Goal: Check status: Check status

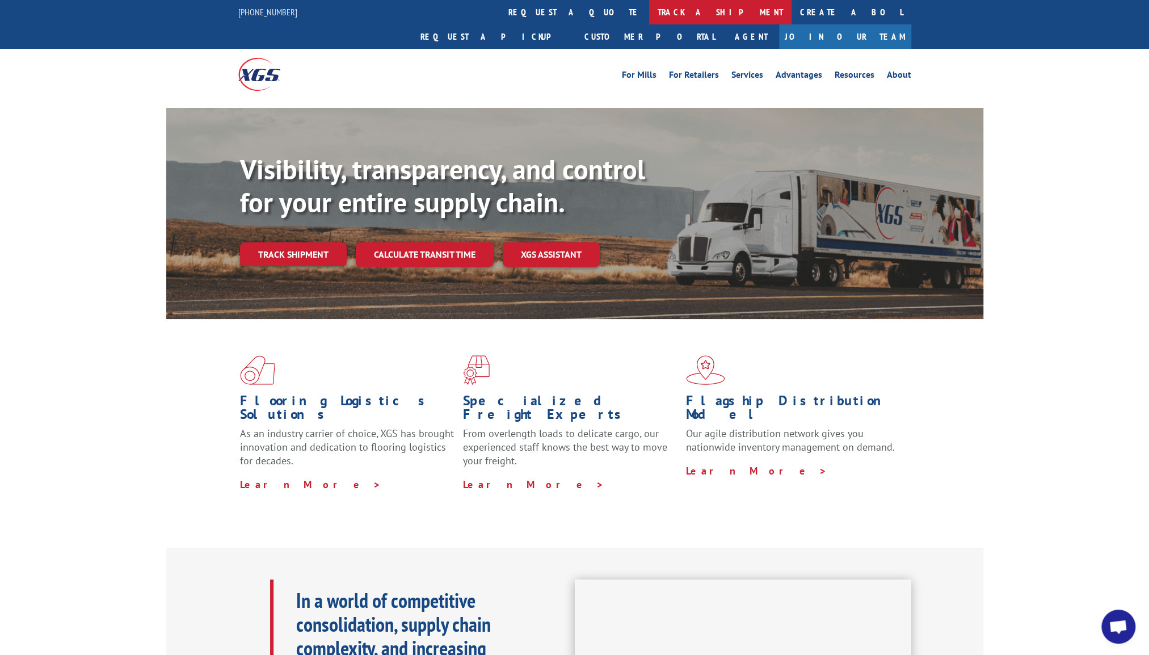
click at [649, 16] on link "track a shipment" at bounding box center [720, 12] width 142 height 24
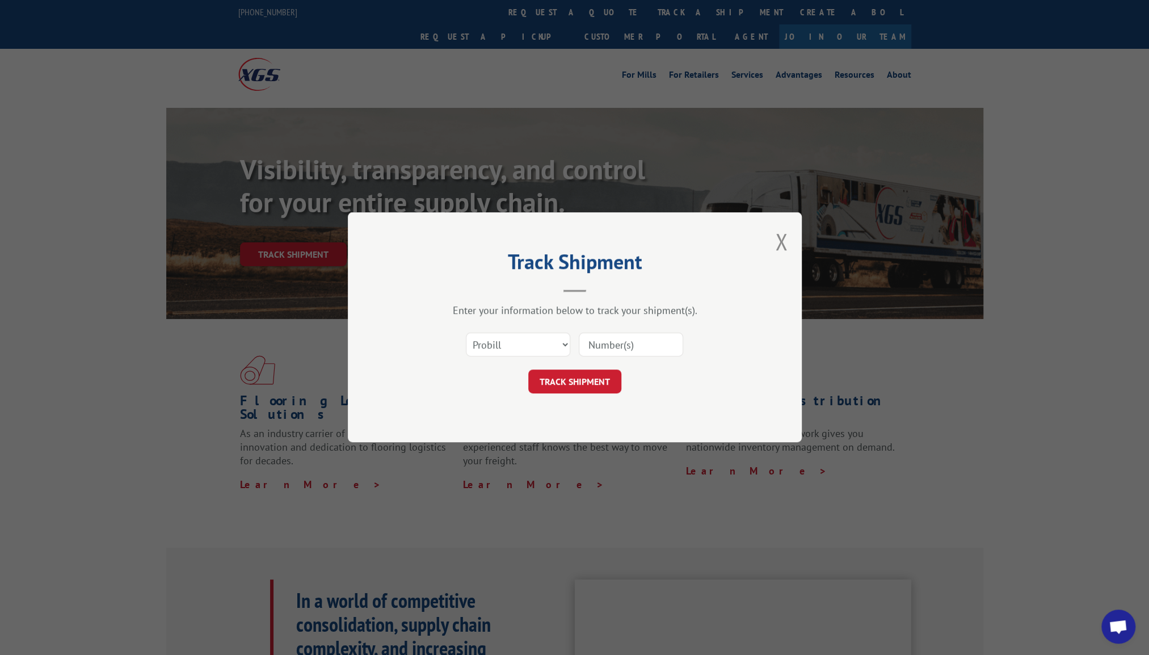
click at [635, 346] on input at bounding box center [631, 345] width 104 height 24
type input "12868977"
click at [570, 380] on button "TRACK SHIPMENT" at bounding box center [574, 382] width 93 height 24
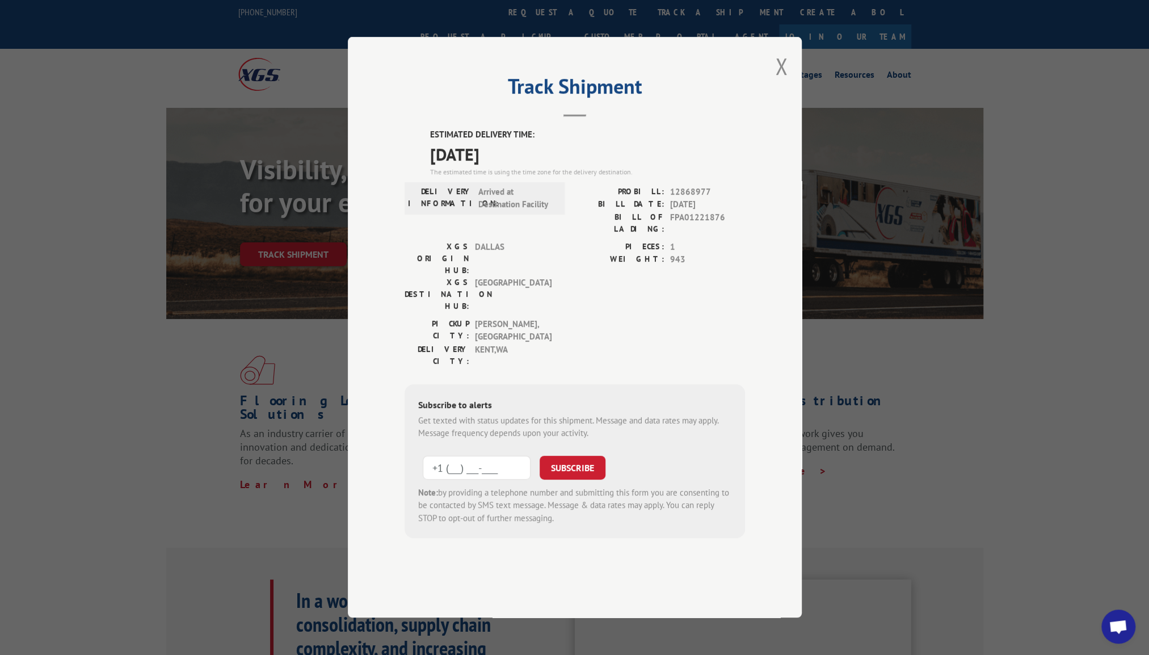
click at [474, 456] on input "+1 (___) ___-____" at bounding box center [477, 468] width 108 height 24
type input "+1 (___) ___-____"
click at [539, 449] on form "SUBSCRIBE Note: by providing a telephone number and submitting this form you ar…" at bounding box center [574, 487] width 313 height 76
click at [469, 456] on input "+1 (___) ___-____" at bounding box center [477, 468] width 108 height 24
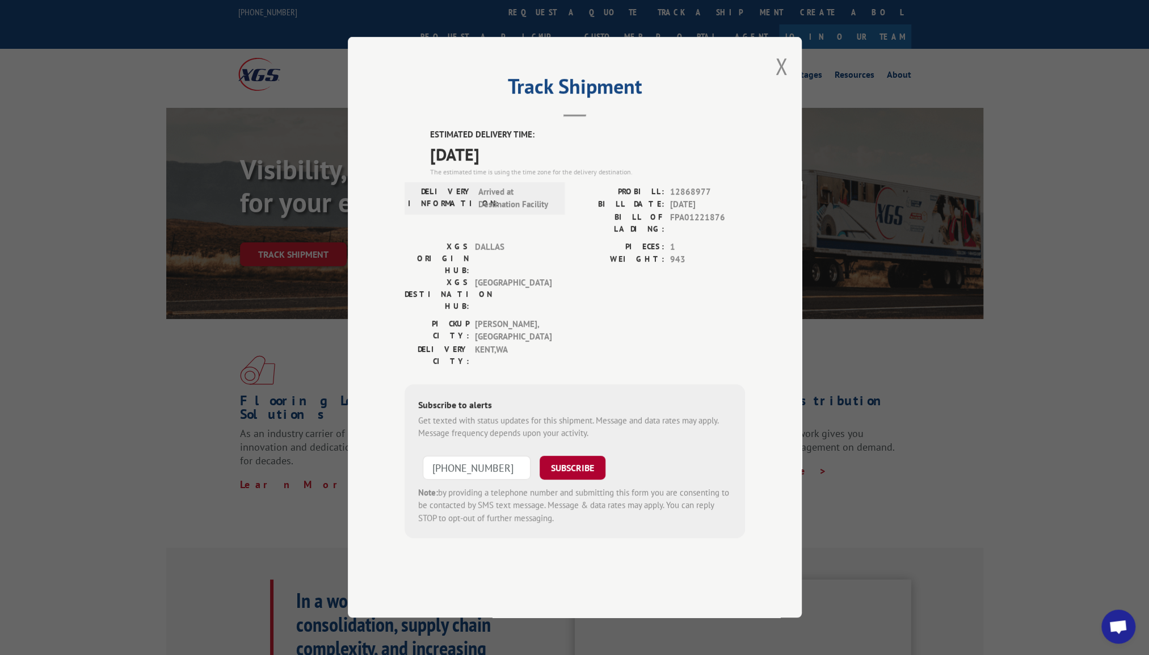
type input "+1 (425) 736-5469"
click at [569, 456] on button "SUBSCRIBE" at bounding box center [573, 468] width 66 height 24
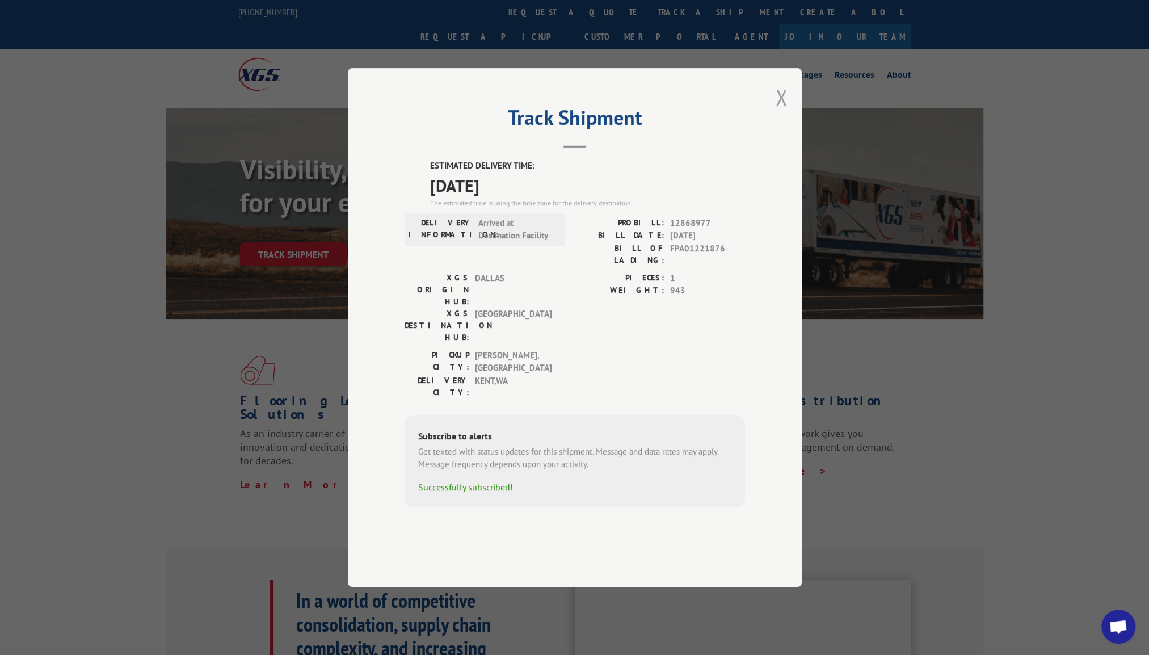
click at [781, 112] on button "Close modal" at bounding box center [781, 97] width 12 height 30
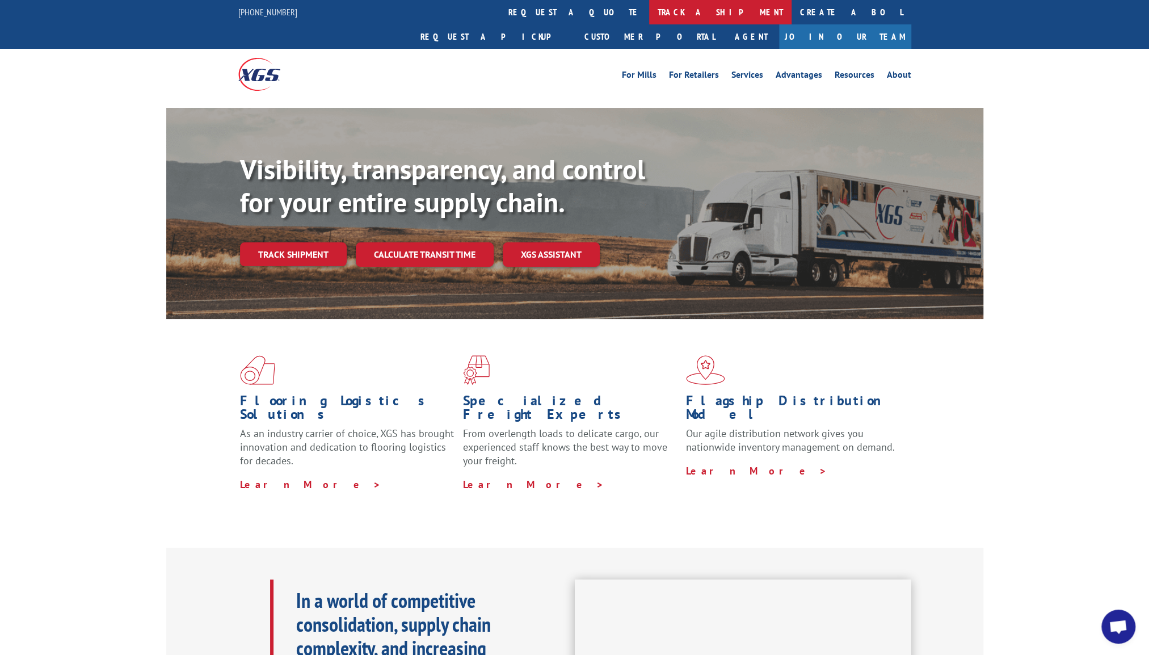
click at [649, 2] on link "track a shipment" at bounding box center [720, 12] width 142 height 24
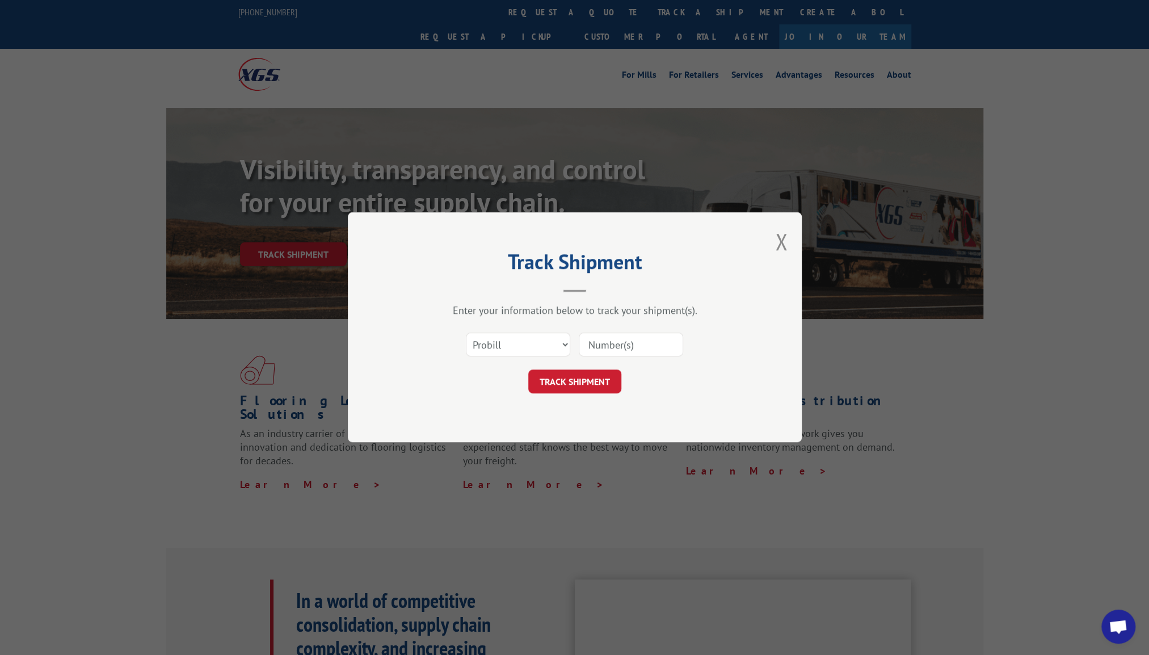
click at [620, 333] on input at bounding box center [631, 345] width 104 height 24
type input "12868977"
click at [608, 373] on button "TRACK SHIPMENT" at bounding box center [574, 382] width 93 height 24
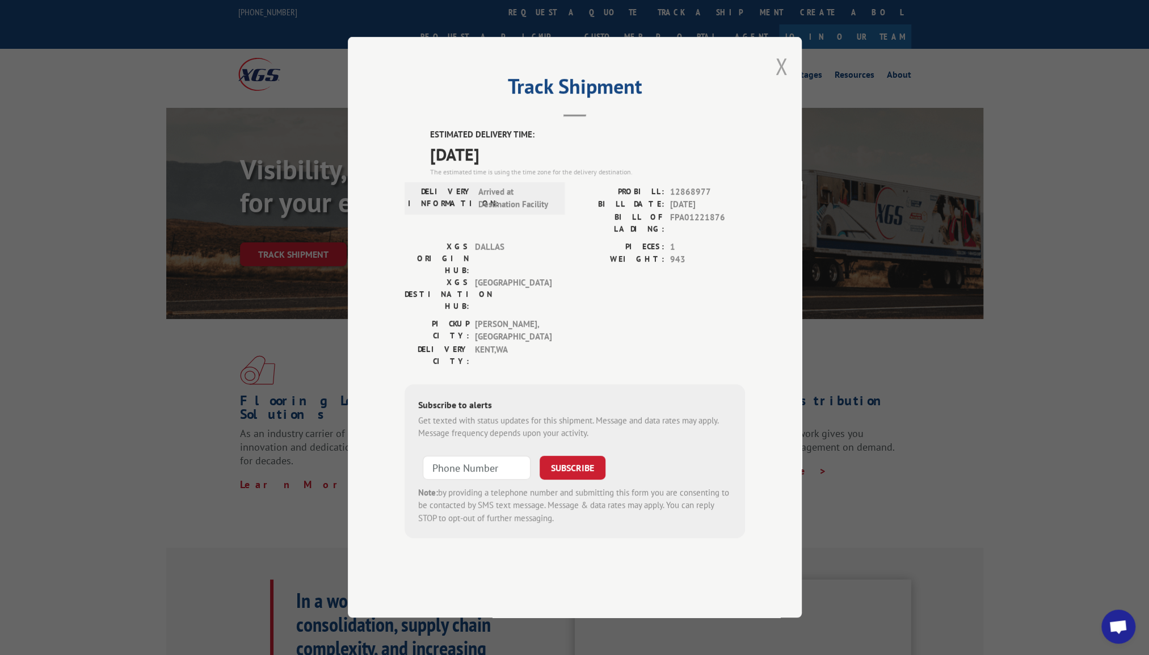
click at [781, 81] on button "Close modal" at bounding box center [781, 66] width 12 height 30
